Goal: Navigation & Orientation: Find specific page/section

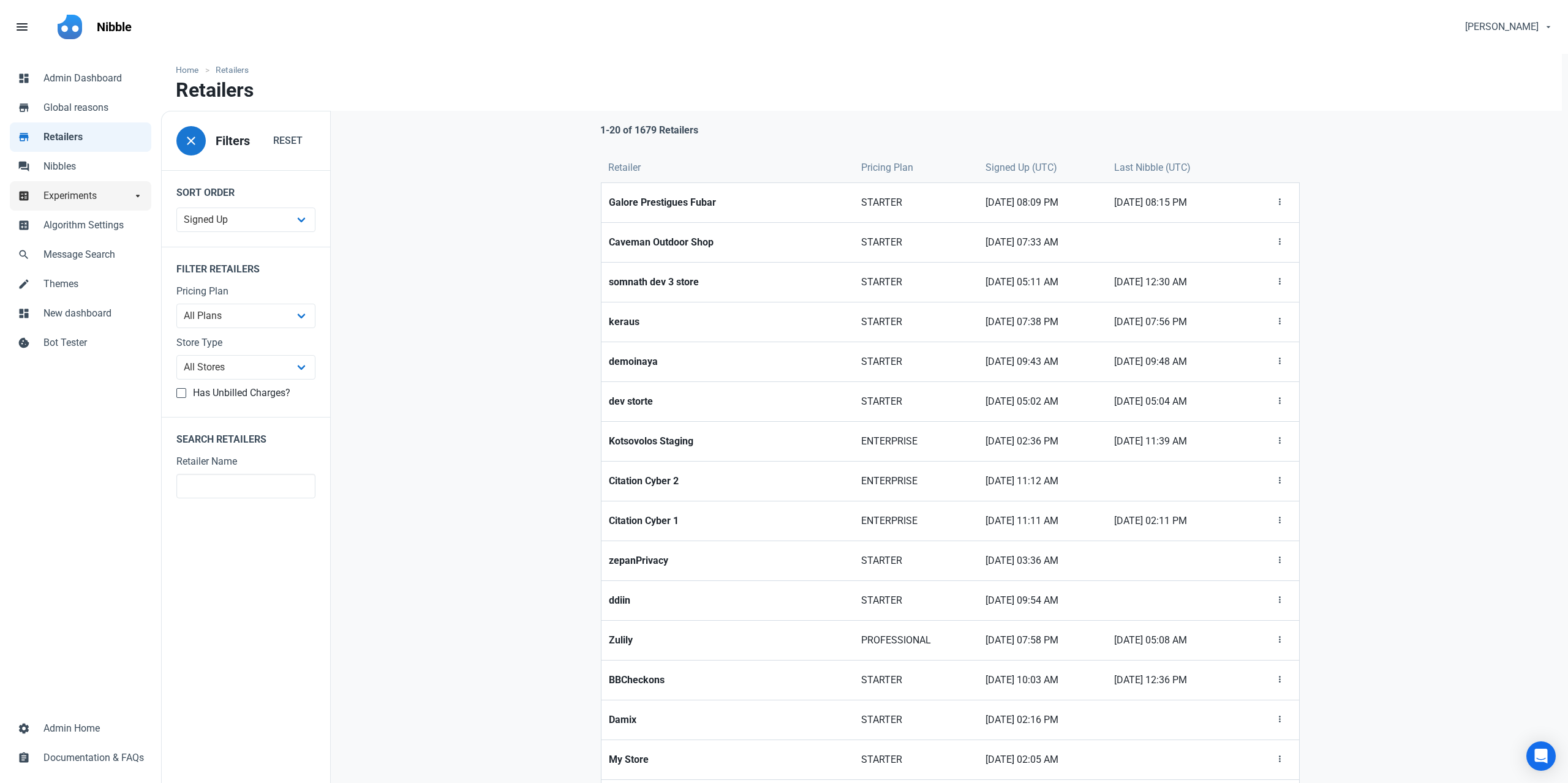
click at [85, 196] on span "Experiments" at bounding box center [87, 196] width 88 height 15
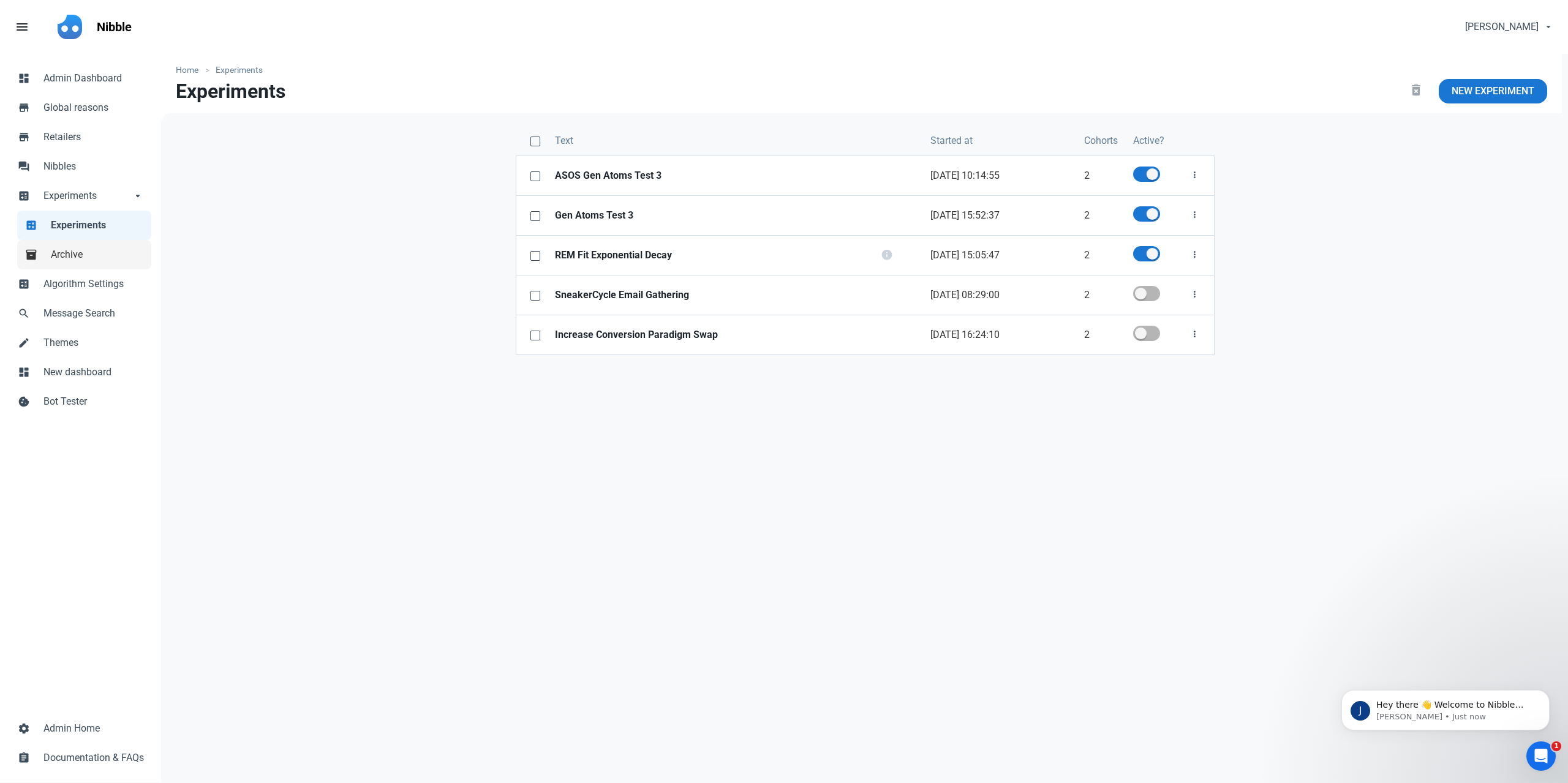
click at [85, 249] on span "Archive" at bounding box center [96, 255] width 93 height 15
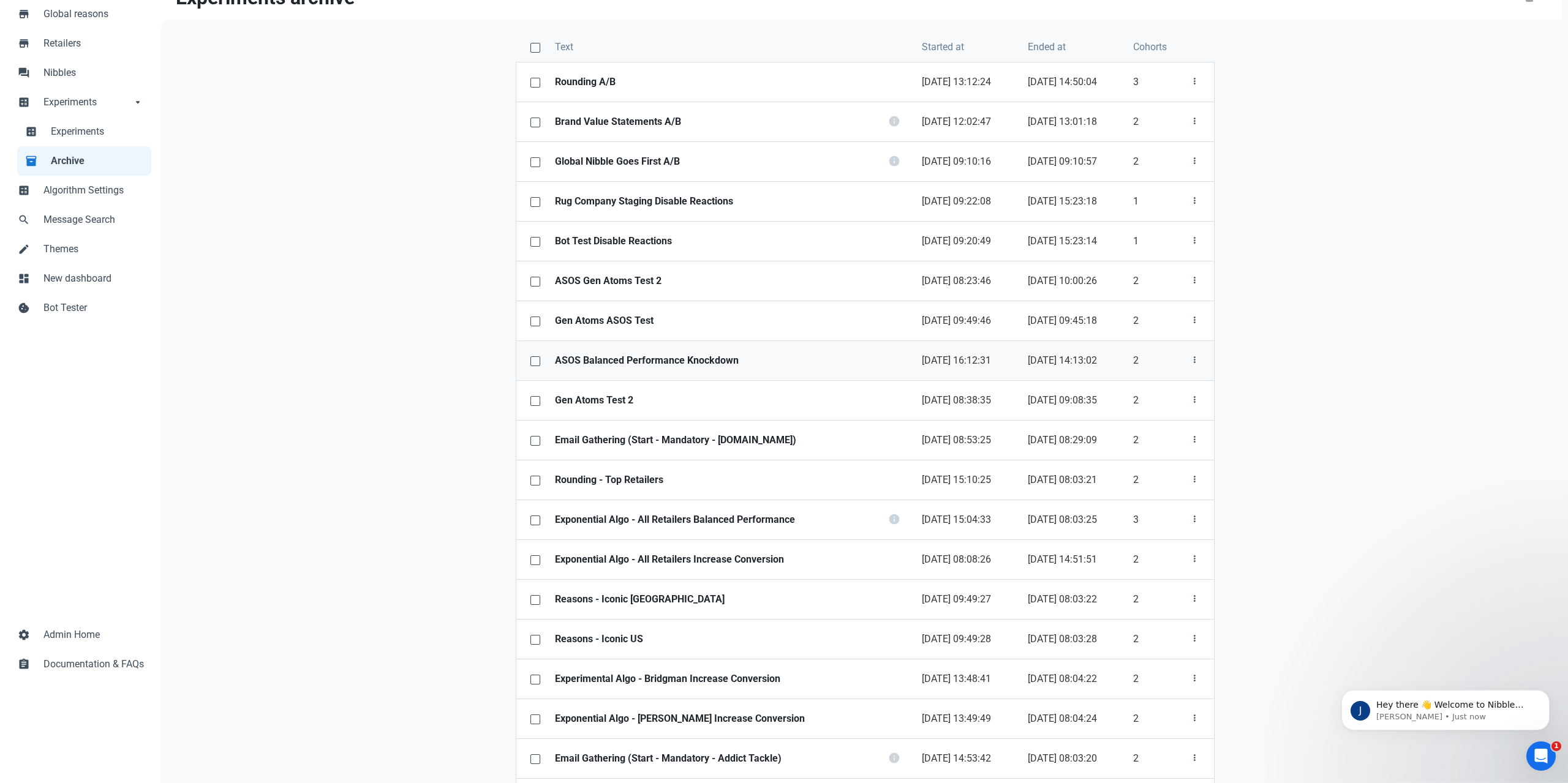
scroll to position [73, 0]
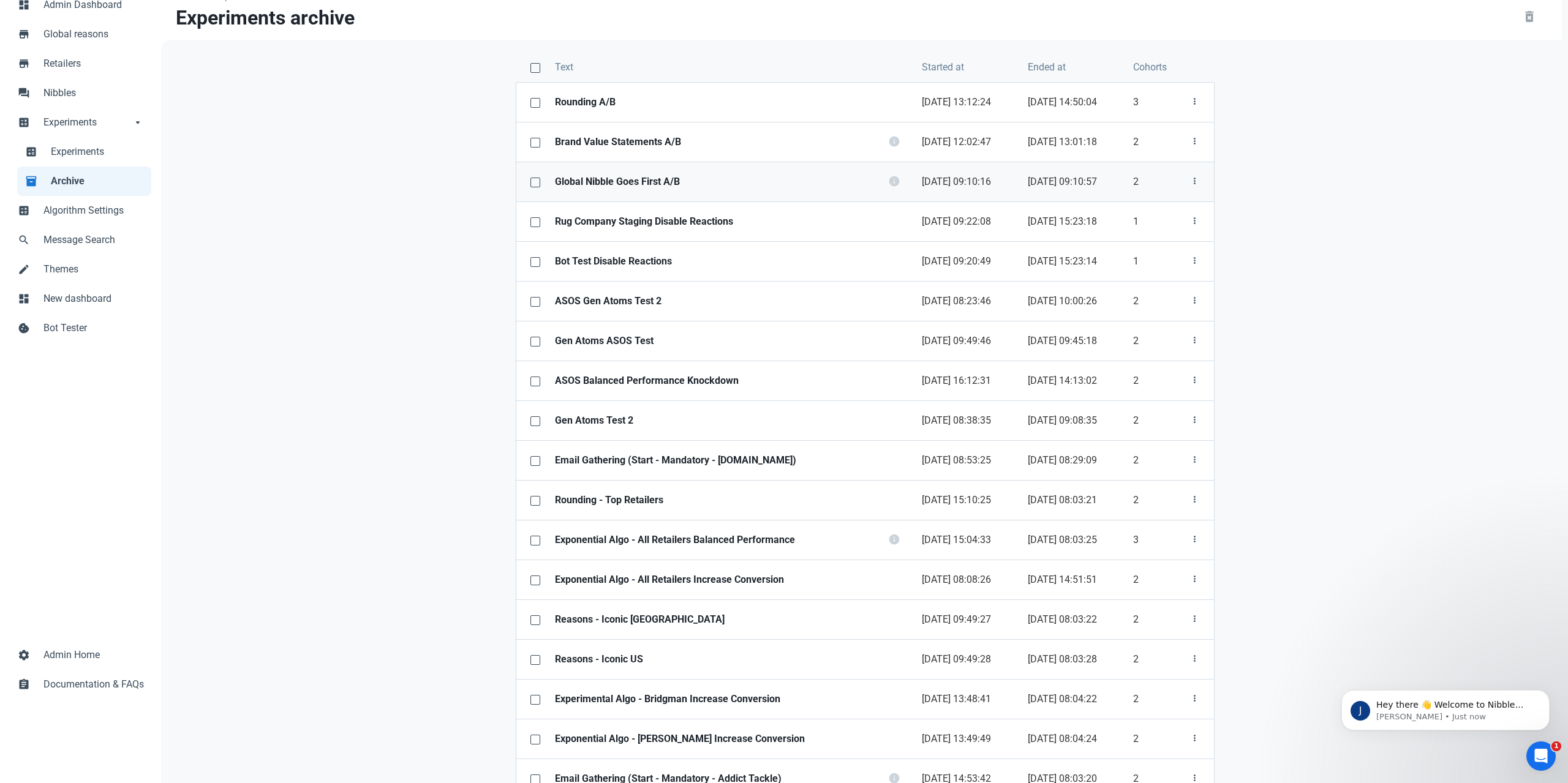
click at [843, 190] on link "Global Nibble Goes First A/B" at bounding box center [715, 182] width 333 height 39
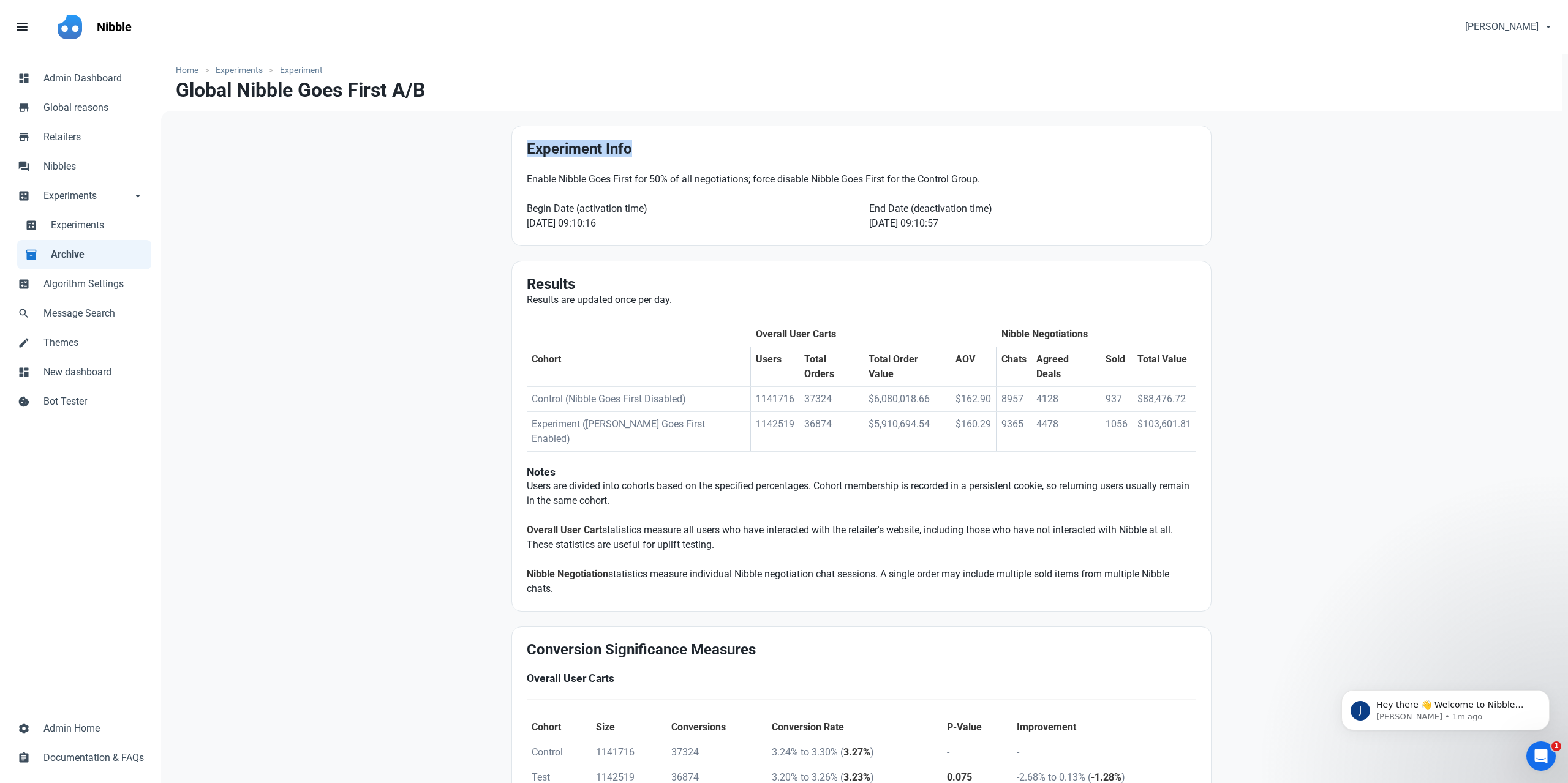
drag, startPoint x: 488, startPoint y: 144, endPoint x: 672, endPoint y: 335, distance: 265.2
click at [760, 631] on div "Home Experiments Experiment Global Nibble Goes First A/B Experiment Info Enable…" at bounding box center [861, 685] width 1400 height 1262
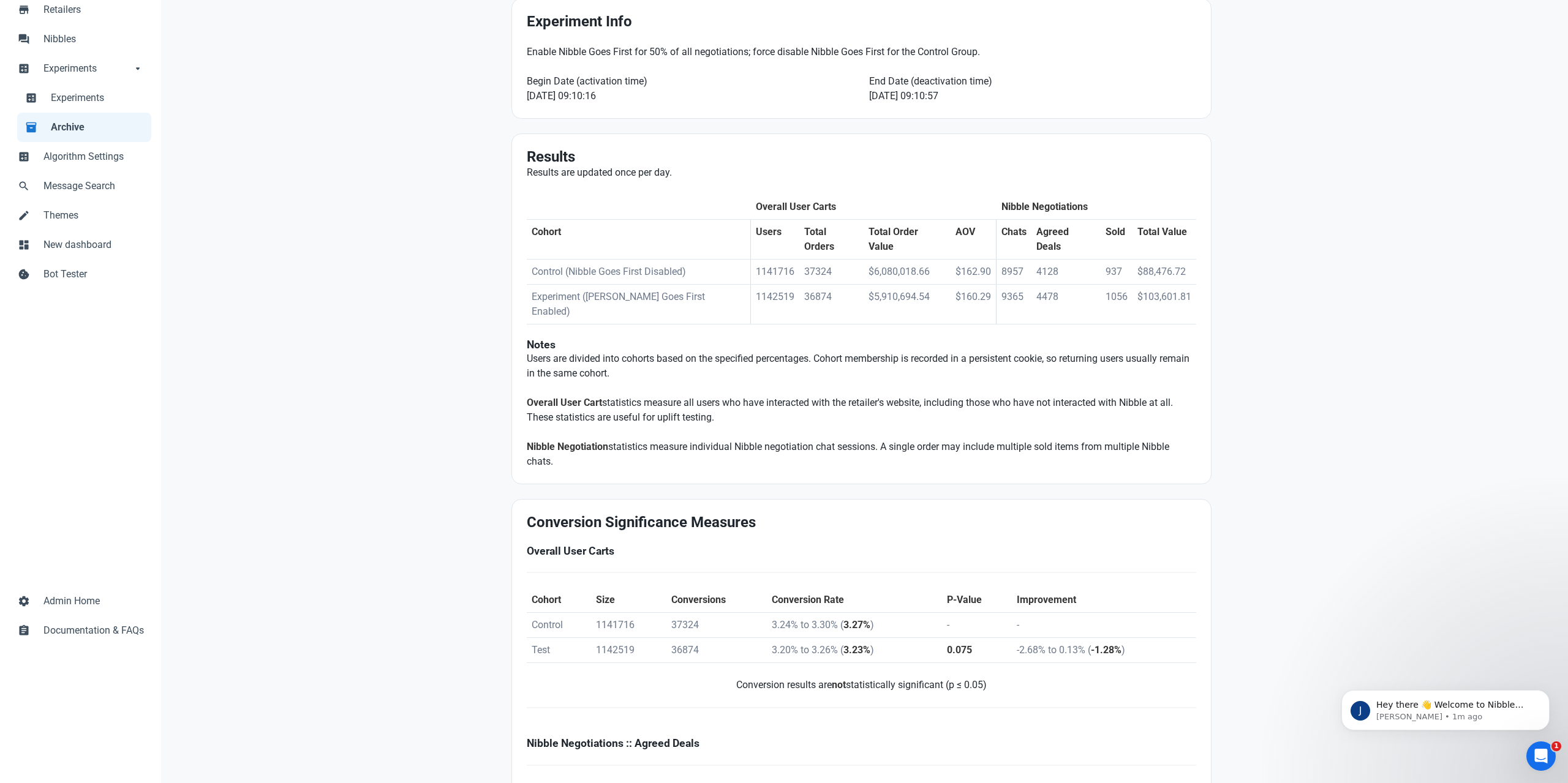
click at [428, 411] on div "Home Experiments Experiment Global Nibble Goes First A/B Experiment Info Enable…" at bounding box center [861, 557] width 1400 height 1262
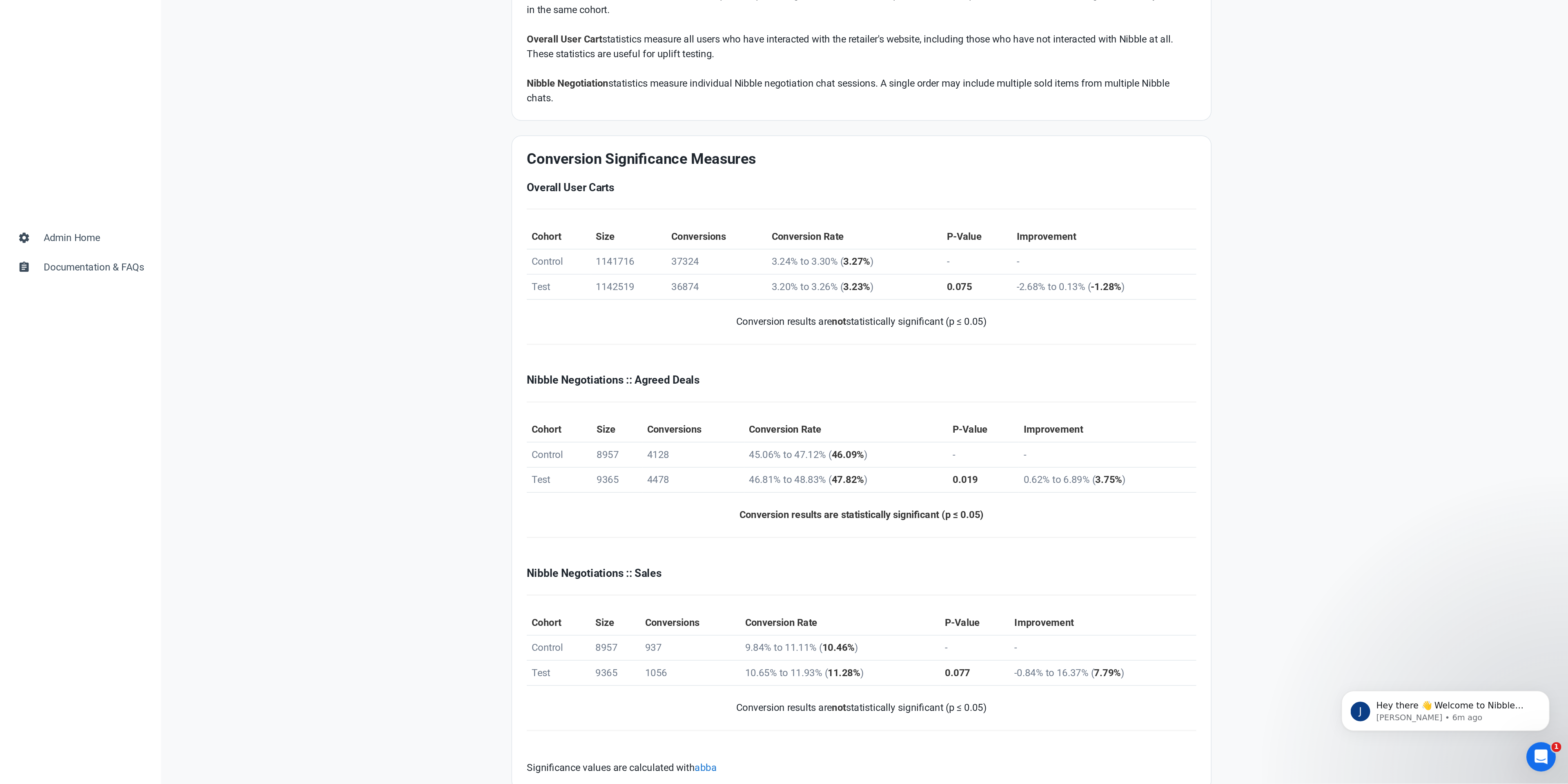
scroll to position [69, 0]
